Goal: Check status: Check status

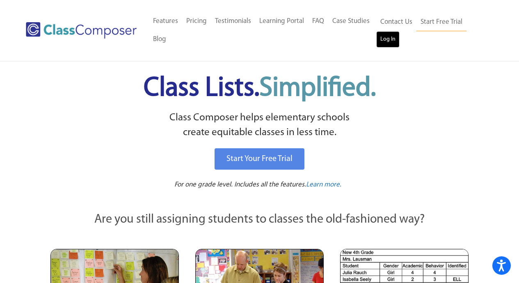
click at [390, 39] on link "Log In" at bounding box center [387, 39] width 23 height 16
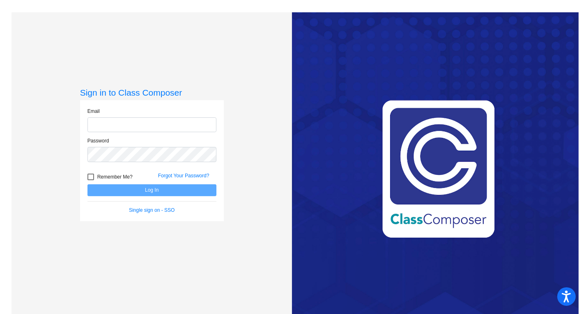
type input "[EMAIL_ADDRESS][DOMAIN_NAME]"
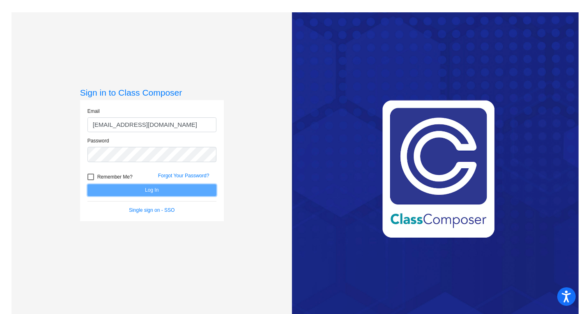
click at [153, 190] on button "Log In" at bounding box center [151, 190] width 129 height 12
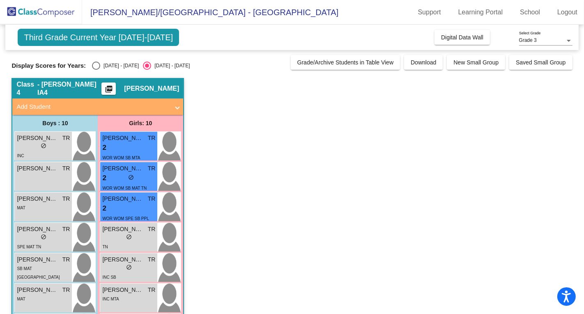
click at [96, 64] on div "Select an option" at bounding box center [96, 66] width 8 height 8
click at [96, 70] on input "[DATE] - [DATE]" at bounding box center [96, 70] width 0 height 0
radio input "true"
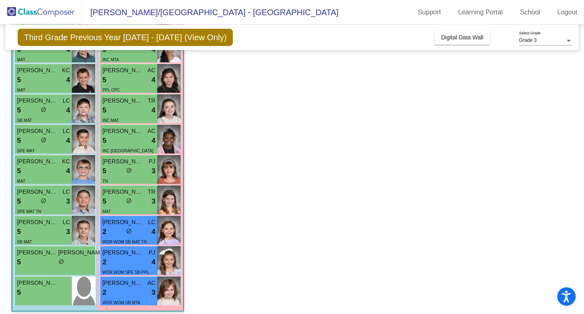
scroll to position [134, 0]
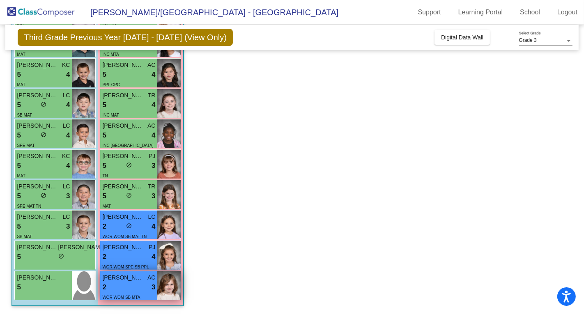
click at [140, 286] on div "2 lock do_not_disturb_alt 3" at bounding box center [128, 287] width 53 height 11
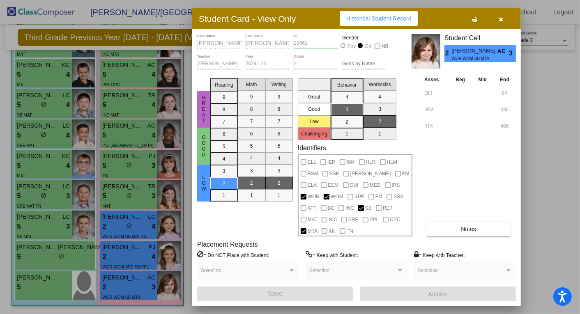
click at [43, 76] on div at bounding box center [290, 157] width 580 height 314
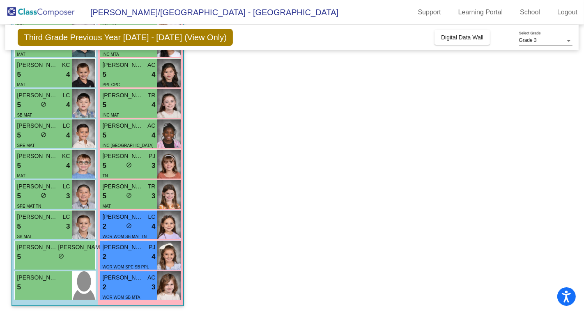
click at [43, 76] on div "5 lock do_not_disturb_alt 4" at bounding box center [43, 74] width 53 height 11
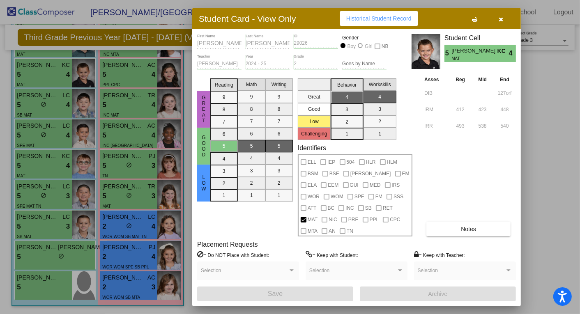
click at [372, 20] on span "Historical Student Record" at bounding box center [378, 18] width 65 height 7
click at [41, 257] on div at bounding box center [290, 157] width 580 height 314
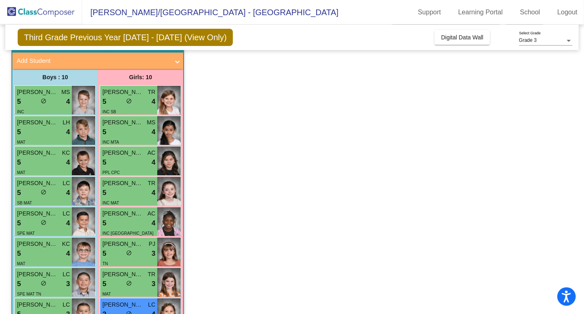
scroll to position [0, 0]
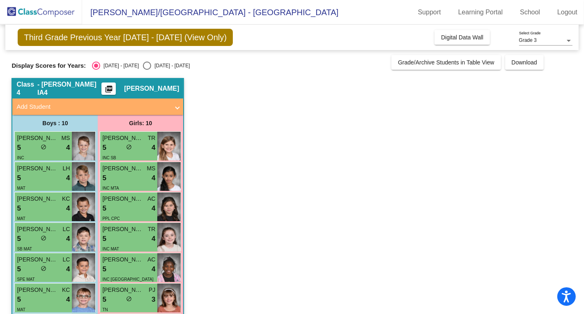
click at [143, 64] on div "Select an option" at bounding box center [147, 66] width 8 height 8
click at [147, 70] on input "[DATE] - [DATE]" at bounding box center [147, 70] width 0 height 0
radio input "true"
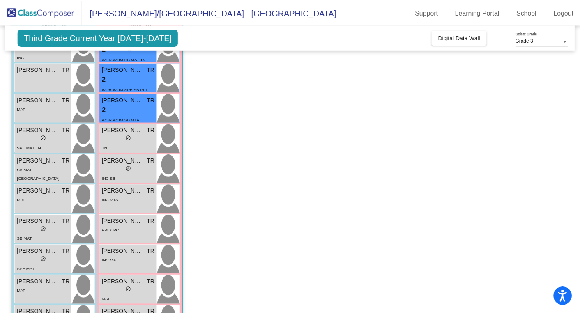
scroll to position [134, 0]
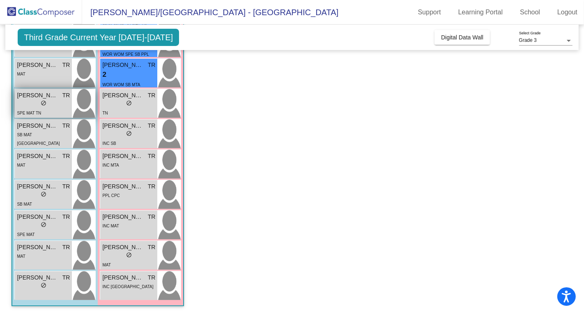
click at [39, 111] on span "SPE MAT TN" at bounding box center [29, 113] width 24 height 5
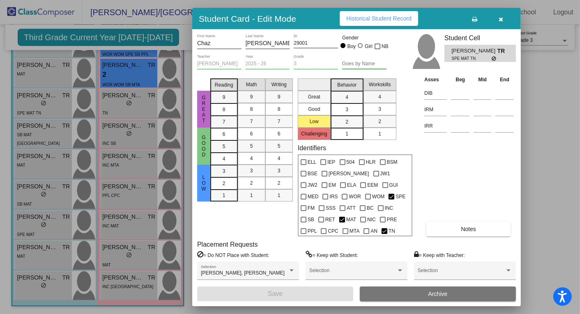
click at [374, 18] on span "Historical Student Record" at bounding box center [378, 18] width 65 height 7
click at [502, 19] on icon "button" at bounding box center [501, 19] width 5 height 6
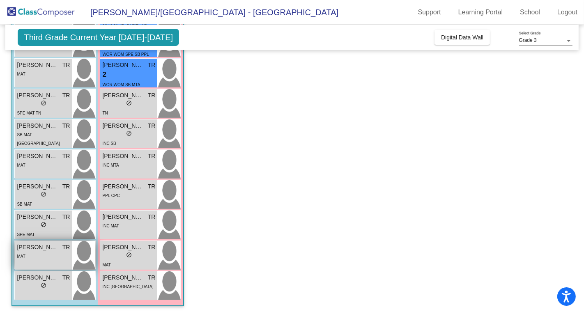
click at [48, 259] on div "MAT" at bounding box center [43, 256] width 53 height 9
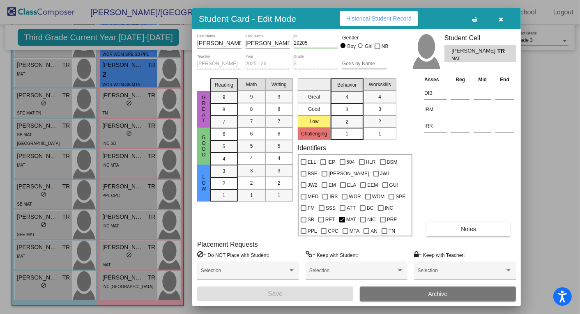
click at [365, 20] on span "Historical Student Record" at bounding box center [378, 18] width 65 height 7
click at [39, 229] on div at bounding box center [290, 157] width 580 height 314
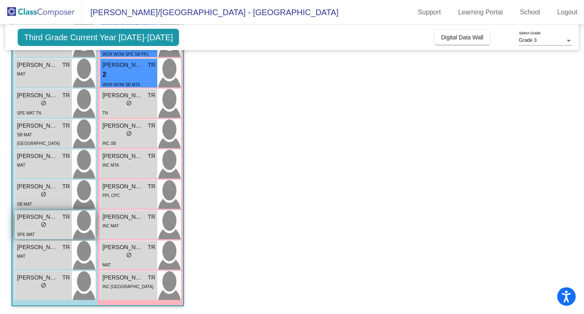
click at [33, 227] on div "lock do_not_disturb_alt" at bounding box center [43, 225] width 53 height 9
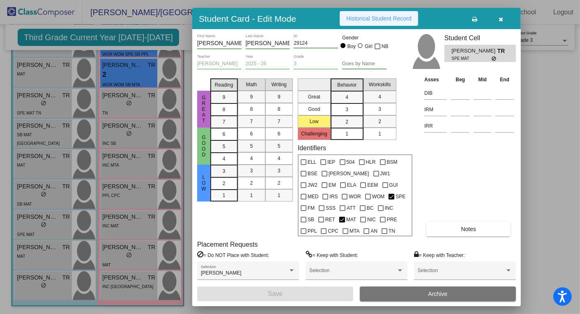
click at [387, 18] on span "Historical Student Record" at bounding box center [378, 18] width 65 height 7
click at [27, 196] on div at bounding box center [290, 157] width 580 height 314
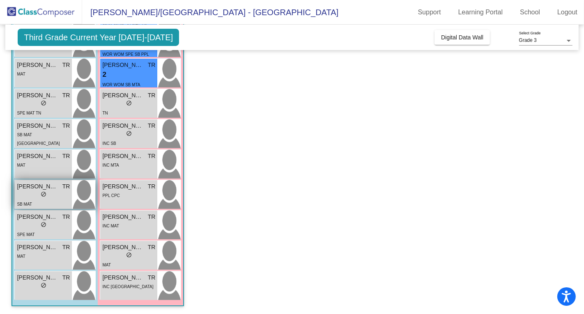
click at [31, 196] on div "lock do_not_disturb_alt" at bounding box center [43, 195] width 53 height 9
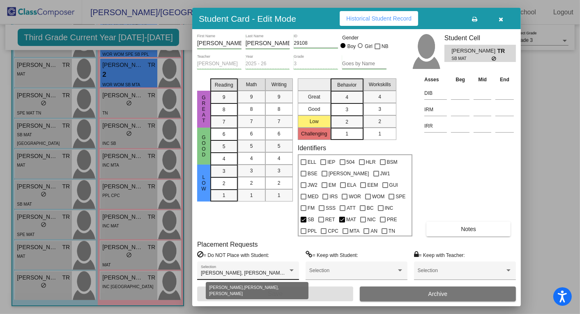
click at [291, 270] on div at bounding box center [291, 271] width 4 height 2
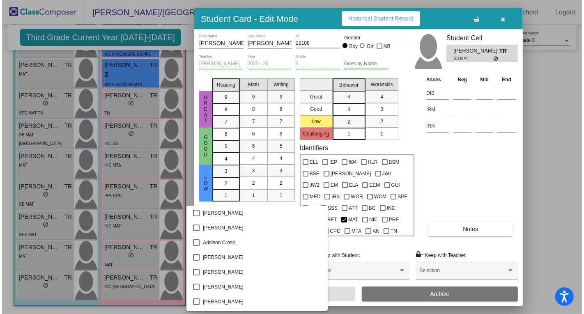
scroll to position [72, 0]
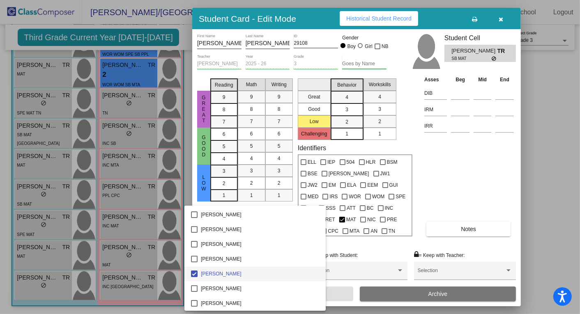
click at [291, 270] on span "[PERSON_NAME]" at bounding box center [260, 273] width 118 height 15
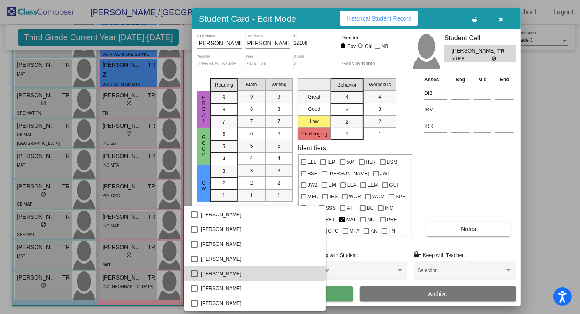
click at [291, 270] on span "[PERSON_NAME]" at bounding box center [260, 273] width 118 height 15
click at [331, 243] on div at bounding box center [290, 157] width 580 height 314
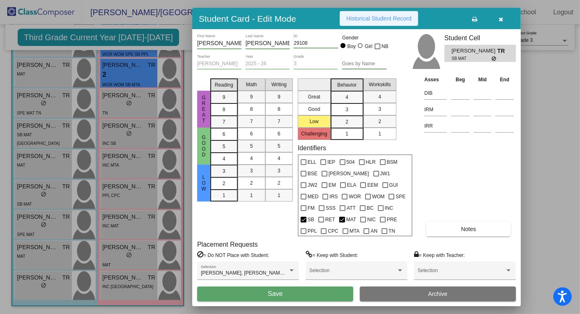
click at [362, 18] on span "Historical Student Record" at bounding box center [378, 18] width 65 height 7
click at [43, 135] on div at bounding box center [290, 157] width 580 height 314
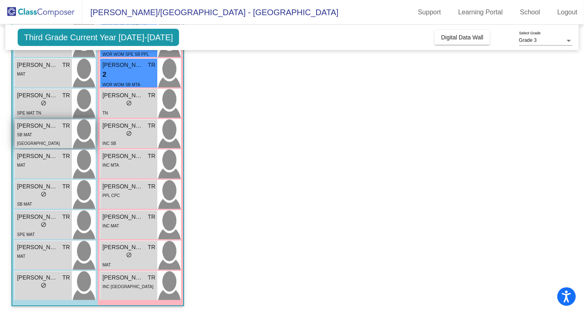
click at [49, 134] on div "SB MAT [GEOGRAPHIC_DATA]" at bounding box center [43, 138] width 53 height 17
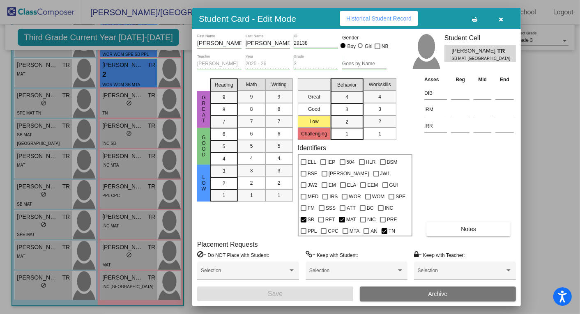
click at [381, 19] on span "Historical Student Record" at bounding box center [378, 18] width 65 height 7
click at [34, 74] on div at bounding box center [290, 157] width 580 height 314
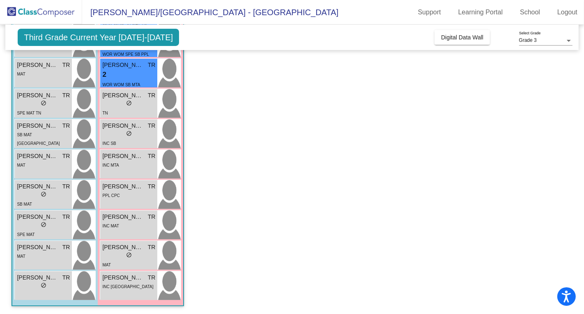
click at [34, 74] on div "MAT" at bounding box center [43, 73] width 53 height 9
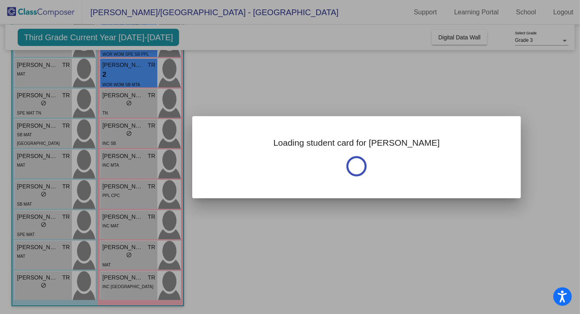
click at [34, 74] on div at bounding box center [290, 157] width 580 height 314
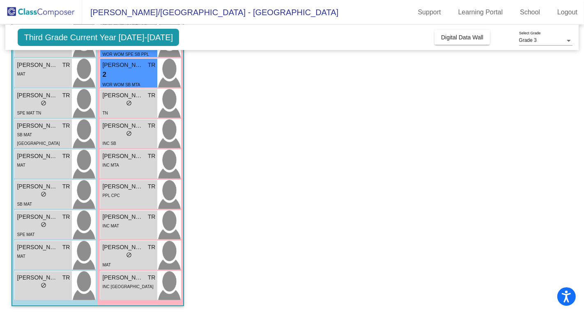
click at [34, 74] on div "MAT" at bounding box center [43, 73] width 53 height 9
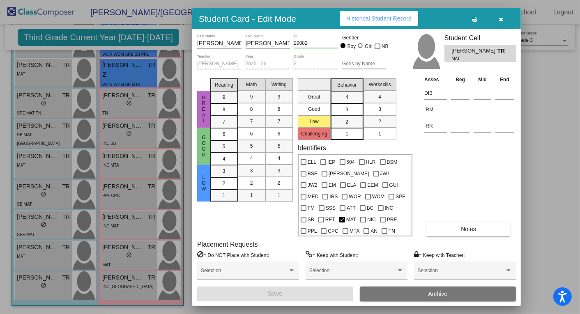
click at [370, 20] on span "Historical Student Record" at bounding box center [378, 18] width 65 height 7
click at [499, 16] on icon "button" at bounding box center [501, 19] width 5 height 6
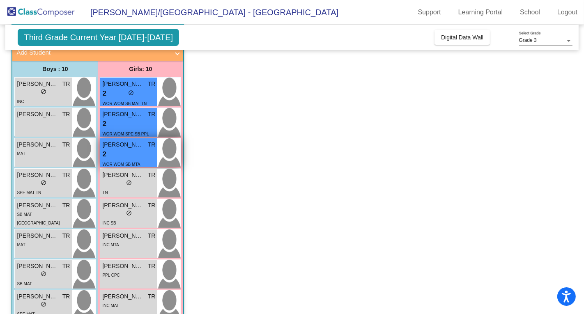
scroll to position [38, 0]
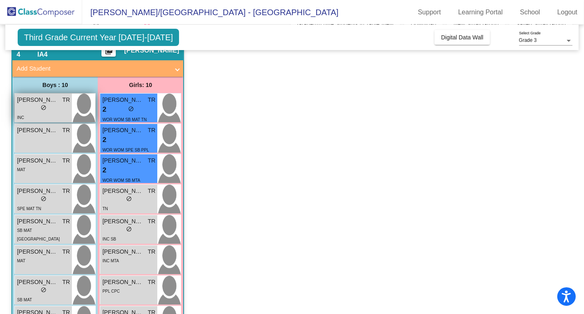
click at [35, 110] on div "lock do_not_disturb_alt" at bounding box center [43, 108] width 53 height 9
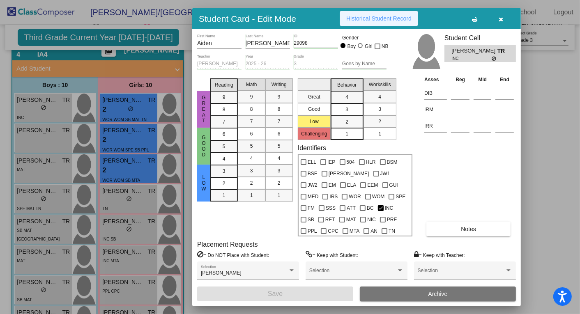
click at [390, 22] on span "Historical Student Record" at bounding box center [378, 18] width 65 height 7
click at [116, 107] on div at bounding box center [290, 157] width 580 height 314
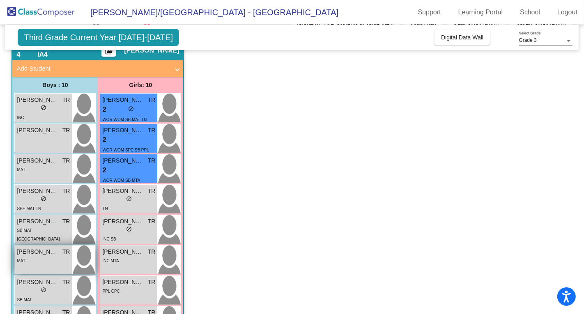
scroll to position [134, 0]
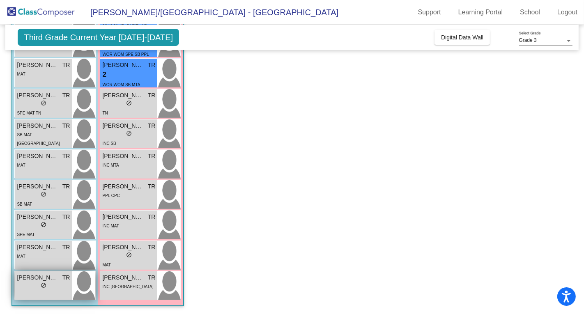
click at [53, 286] on div "lock do_not_disturb_alt" at bounding box center [43, 286] width 53 height 9
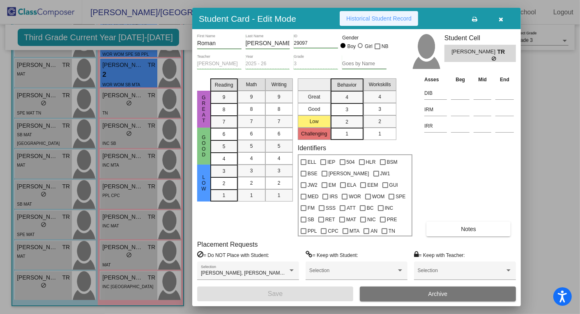
click at [376, 16] on span "Historical Student Record" at bounding box center [378, 18] width 65 height 7
click at [121, 255] on div at bounding box center [290, 157] width 580 height 314
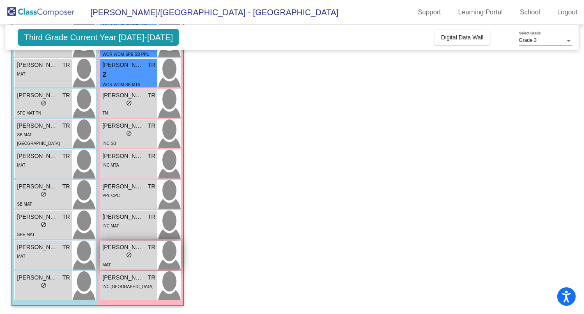
click at [116, 256] on div "lock do_not_disturb_alt" at bounding box center [128, 256] width 53 height 9
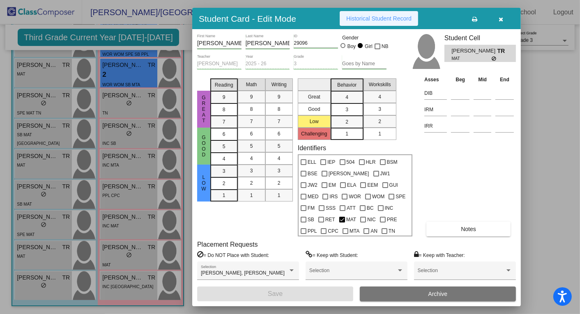
click at [393, 22] on button "Historical Student Record" at bounding box center [378, 18] width 78 height 15
click at [122, 223] on div at bounding box center [290, 157] width 580 height 314
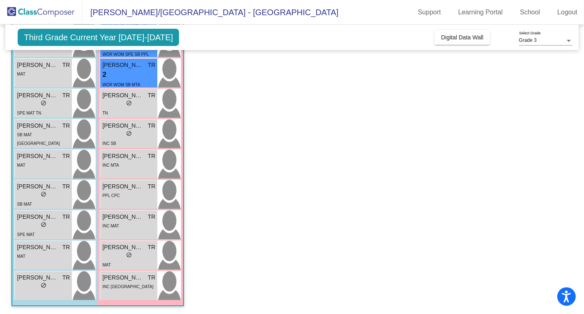
click at [122, 223] on div "INC MAT" at bounding box center [128, 225] width 53 height 9
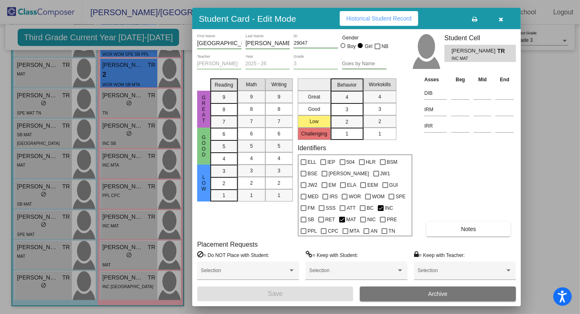
click at [386, 19] on span "Historical Student Record" at bounding box center [378, 18] width 65 height 7
click at [115, 78] on div at bounding box center [290, 157] width 580 height 314
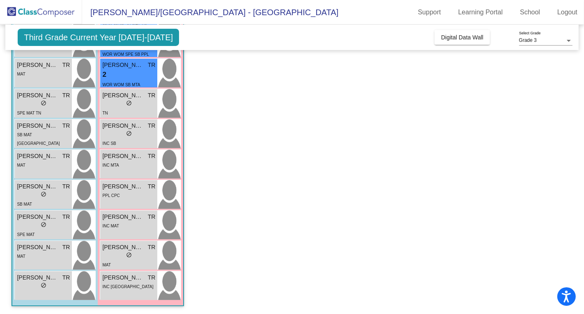
click at [115, 78] on div "2 lock do_not_disturb_alt" at bounding box center [128, 74] width 53 height 11
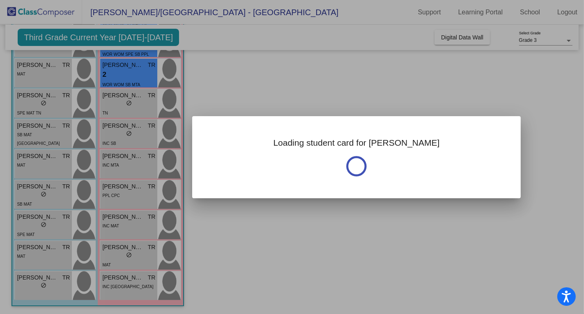
click at [115, 78] on div at bounding box center [292, 157] width 584 height 314
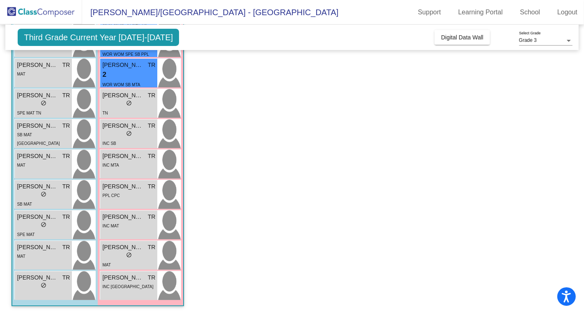
click at [115, 78] on div "2 lock do_not_disturb_alt" at bounding box center [128, 74] width 53 height 11
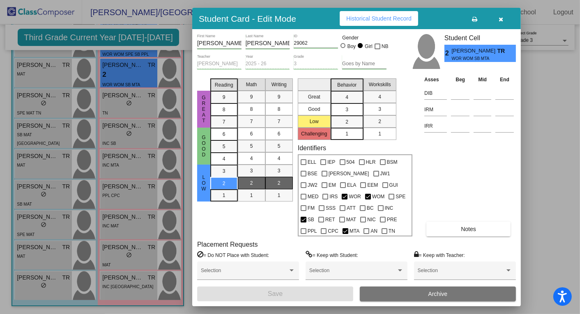
click at [391, 21] on span "Historical Student Record" at bounding box center [378, 18] width 65 height 7
click at [128, 165] on div at bounding box center [290, 157] width 580 height 314
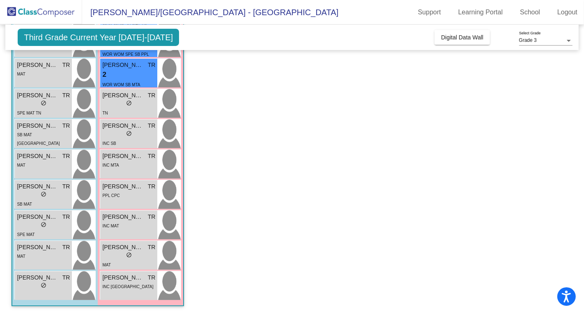
click at [128, 165] on div "INC MTA" at bounding box center [128, 164] width 53 height 9
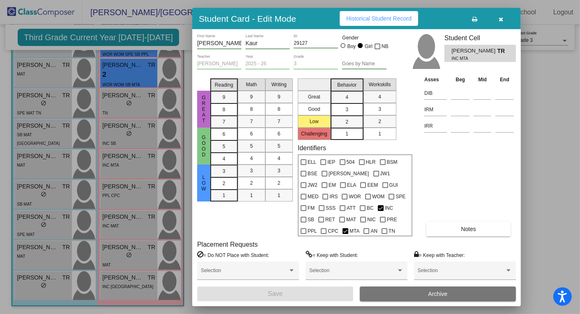
click at [389, 18] on span "Historical Student Record" at bounding box center [378, 18] width 65 height 7
click at [501, 22] on icon "button" at bounding box center [501, 19] width 5 height 6
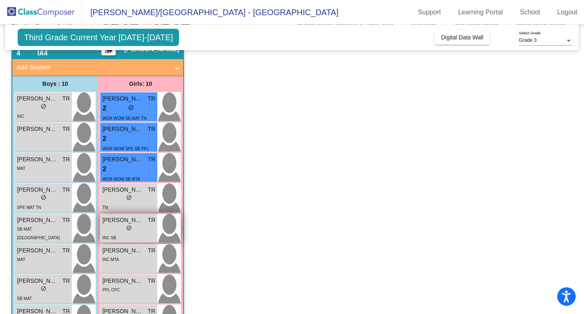
scroll to position [28, 0]
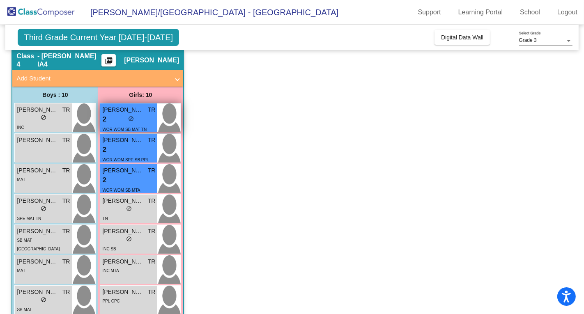
click at [117, 117] on div "2 lock do_not_disturb_alt" at bounding box center [128, 119] width 53 height 11
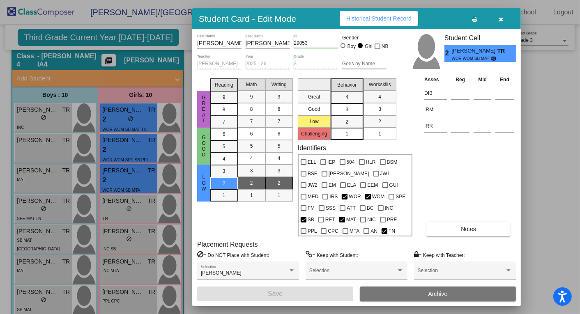
click at [125, 60] on div at bounding box center [290, 157] width 580 height 314
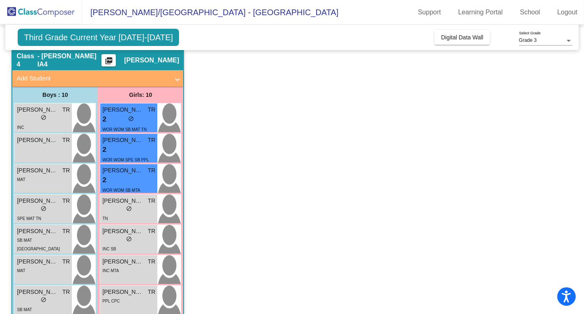
click at [114, 60] on mat-icon "picture_as_pdf" at bounding box center [109, 62] width 10 height 11
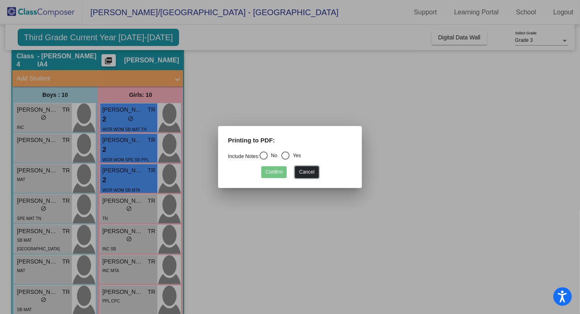
click at [304, 173] on button "Cancel" at bounding box center [306, 172] width 23 height 12
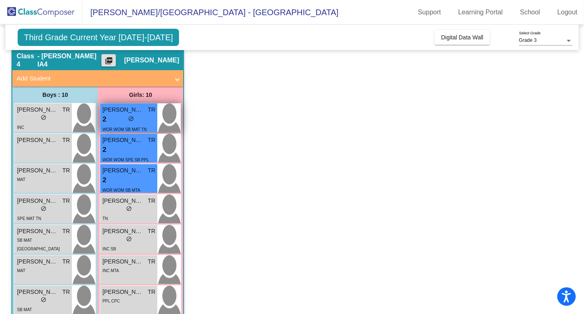
click at [121, 118] on div "2 lock do_not_disturb_alt" at bounding box center [128, 119] width 53 height 11
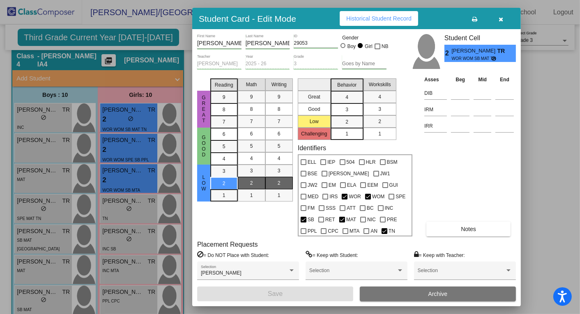
click at [399, 21] on span "Historical Student Record" at bounding box center [378, 18] width 65 height 7
click at [135, 212] on div at bounding box center [290, 157] width 580 height 314
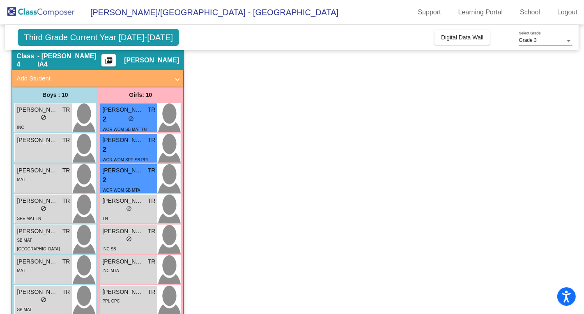
click at [135, 212] on div "lock do_not_disturb_alt" at bounding box center [128, 209] width 53 height 9
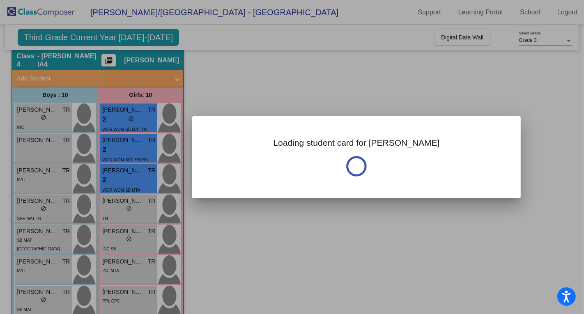
click at [135, 212] on div at bounding box center [292, 157] width 584 height 314
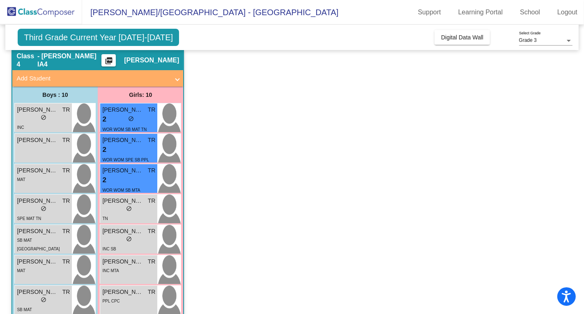
click at [135, 212] on div "lock do_not_disturb_alt" at bounding box center [128, 209] width 53 height 9
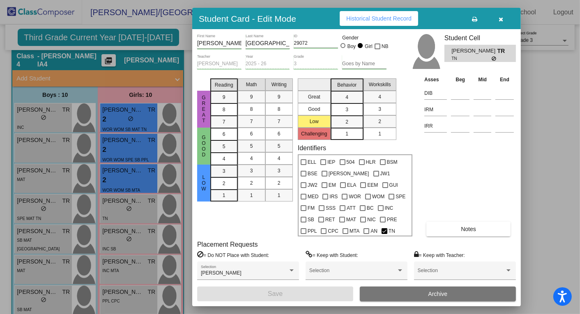
click at [371, 23] on button "Historical Student Record" at bounding box center [378, 18] width 78 height 15
click at [115, 238] on div at bounding box center [290, 157] width 580 height 314
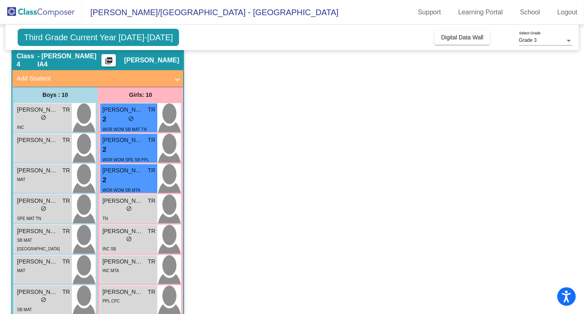
click at [115, 238] on div "lock do_not_disturb_alt" at bounding box center [128, 240] width 53 height 9
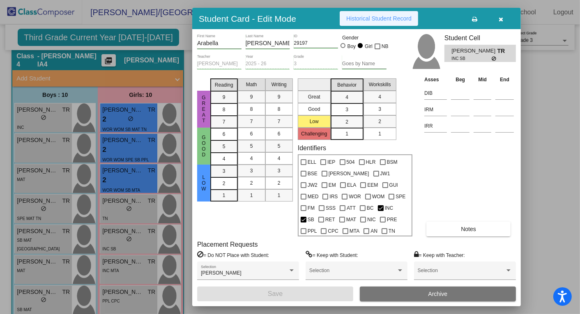
click at [364, 20] on span "Historical Student Record" at bounding box center [378, 18] width 65 height 7
click at [503, 18] on button "button" at bounding box center [501, 18] width 26 height 15
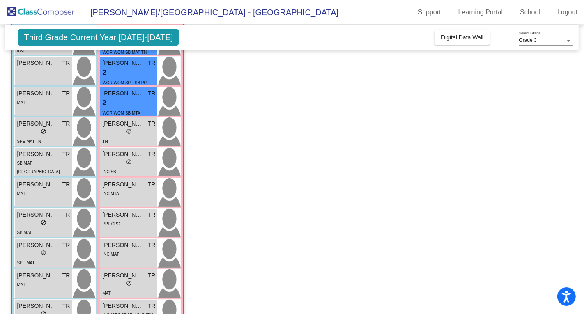
scroll to position [134, 0]
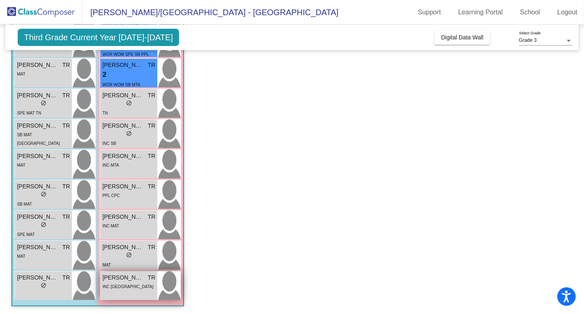
click at [121, 290] on div "INC [GEOGRAPHIC_DATA]" at bounding box center [128, 286] width 53 height 9
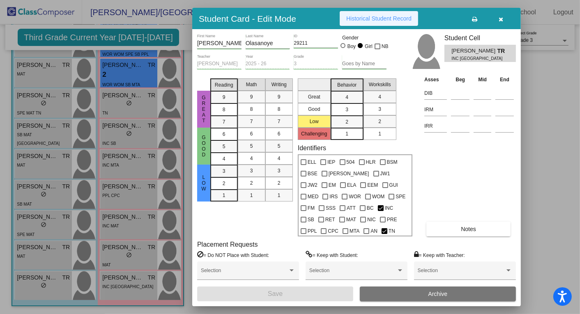
click at [385, 19] on span "Historical Student Record" at bounding box center [378, 18] width 65 height 7
click at [502, 20] on icon "button" at bounding box center [501, 19] width 5 height 6
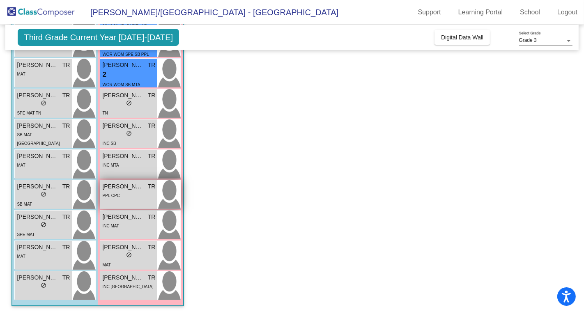
click at [134, 196] on div "PPL CPC" at bounding box center [128, 195] width 53 height 9
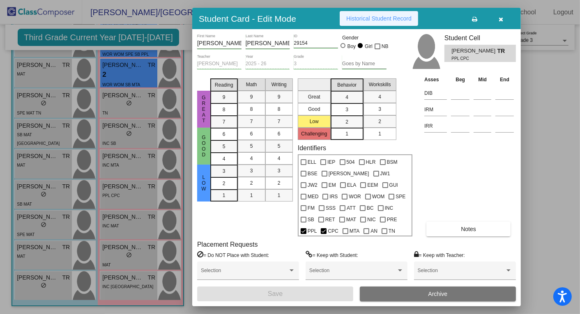
click at [371, 16] on span "Historical Student Record" at bounding box center [378, 18] width 65 height 7
click at [502, 21] on icon "button" at bounding box center [501, 19] width 5 height 6
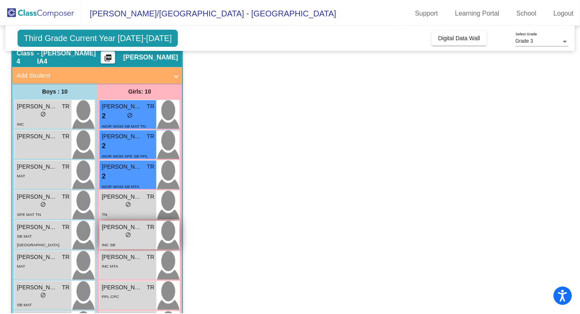
scroll to position [32, 0]
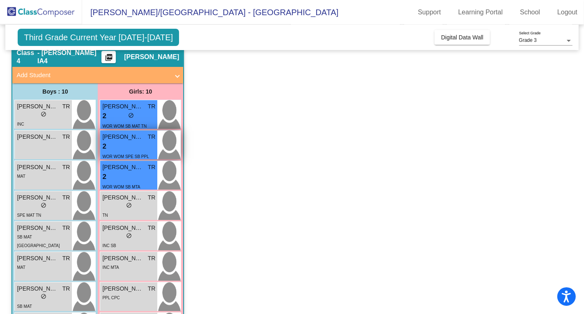
click at [119, 145] on div "2 lock do_not_disturb_alt" at bounding box center [128, 146] width 53 height 11
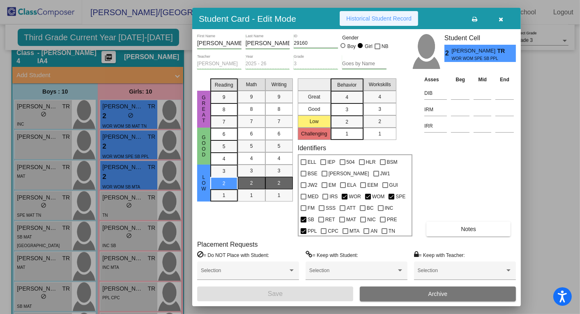
click at [385, 20] on span "Historical Student Record" at bounding box center [378, 18] width 65 height 7
